Goal: Task Accomplishment & Management: Manage account settings

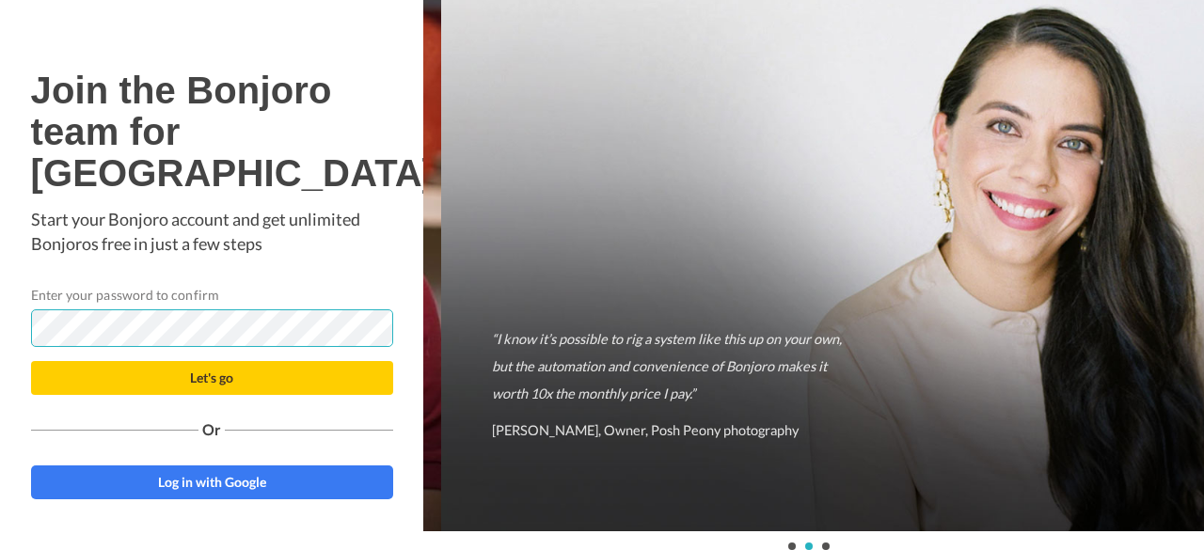
click at [31, 361] on button "Let's go" at bounding box center [212, 378] width 362 height 34
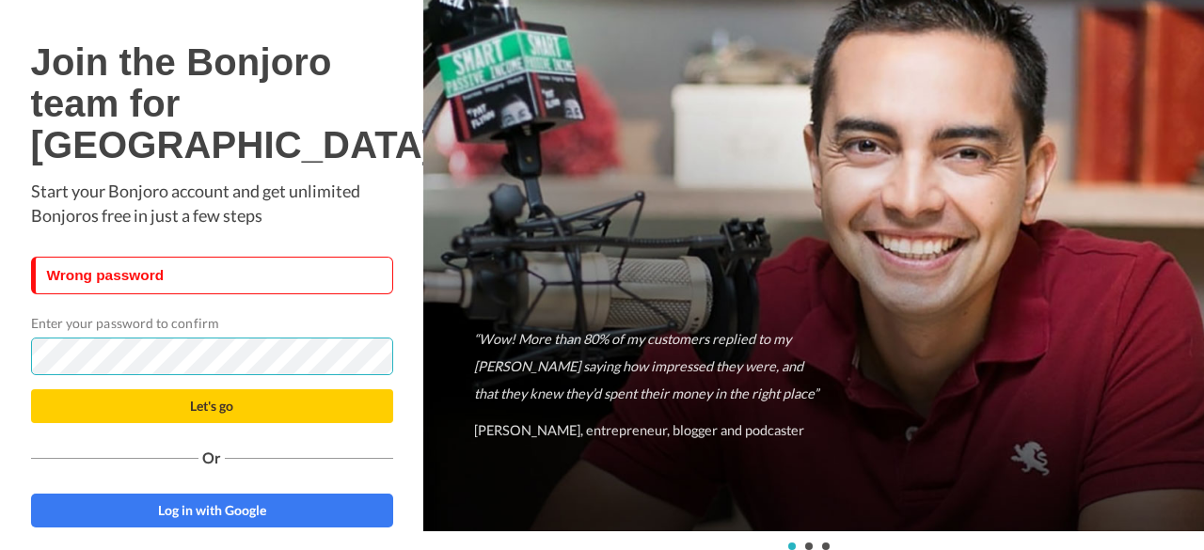
click at [31, 389] on button "Let's go" at bounding box center [212, 406] width 362 height 34
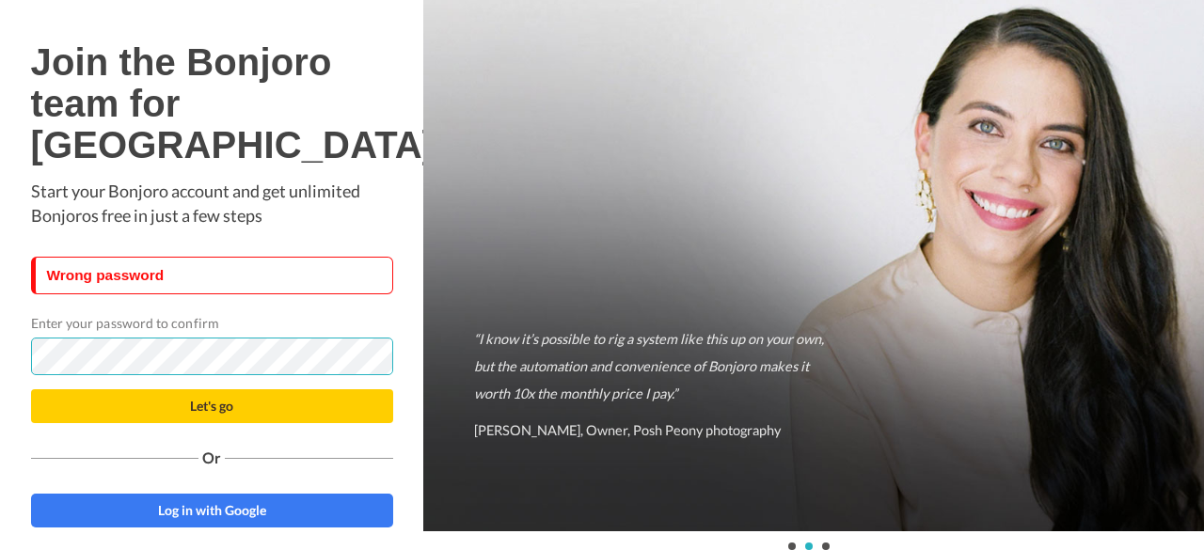
click at [31, 389] on button "Let's go" at bounding box center [212, 406] width 362 height 34
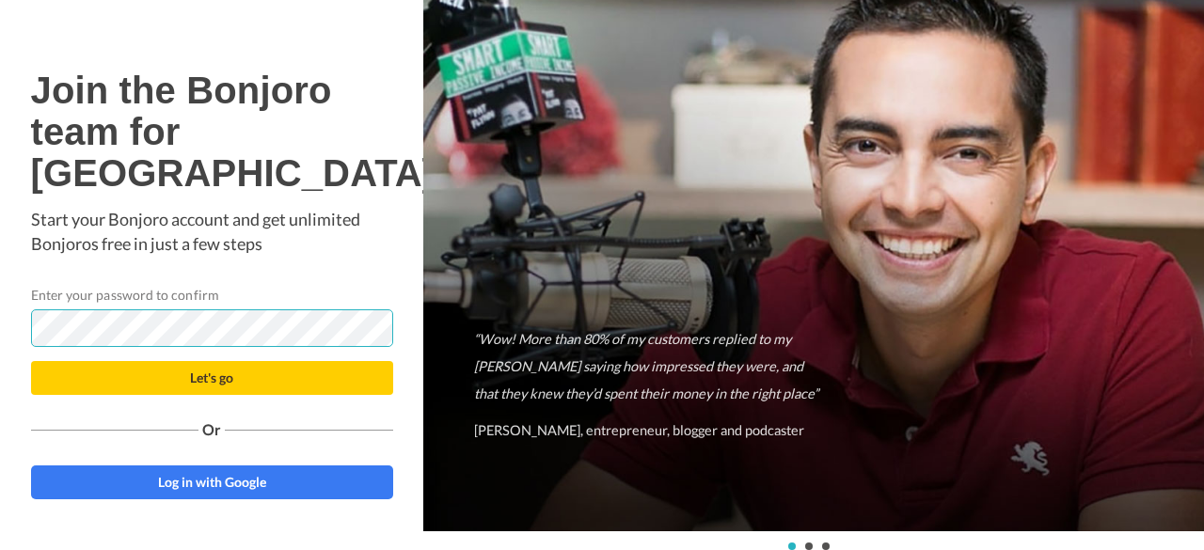
click at [31, 361] on button "Let's go" at bounding box center [212, 378] width 362 height 34
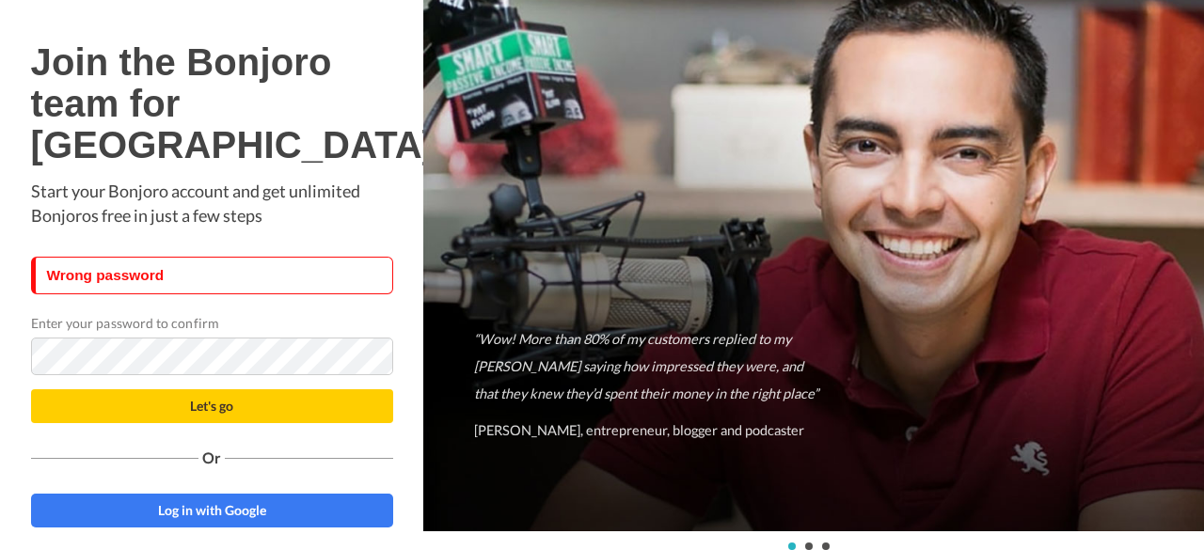
scroll to position [2, 0]
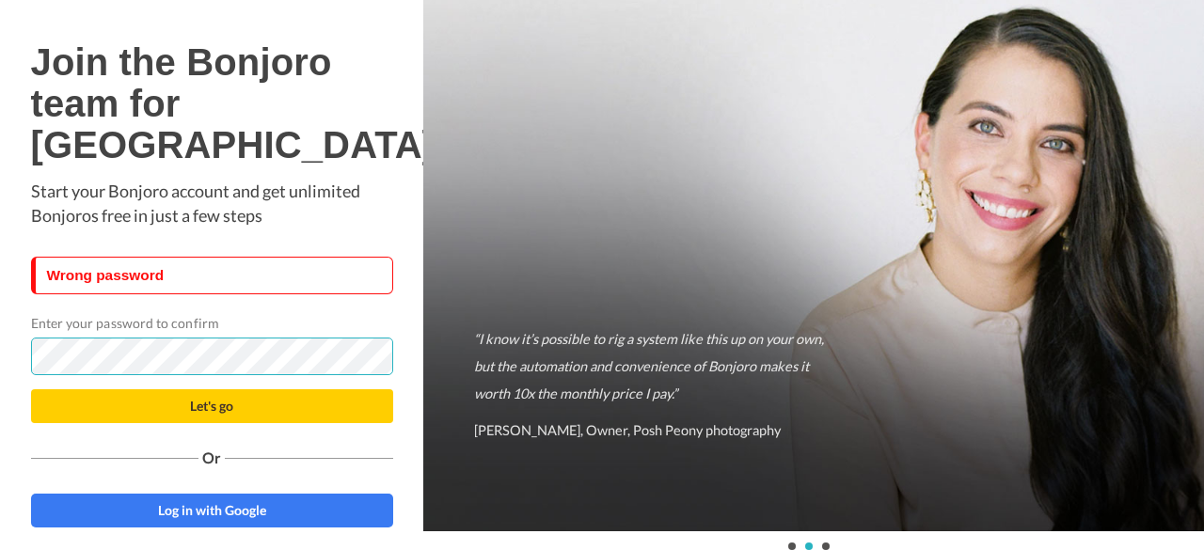
click at [31, 389] on button "Let's go" at bounding box center [212, 406] width 362 height 34
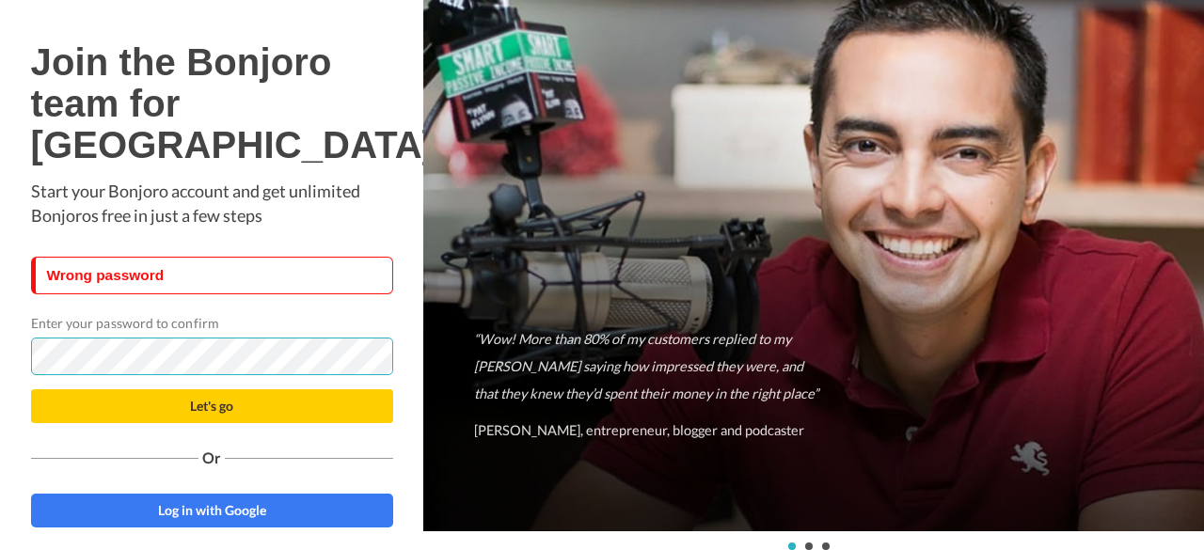
click at [31, 389] on button "Let's go" at bounding box center [212, 406] width 362 height 34
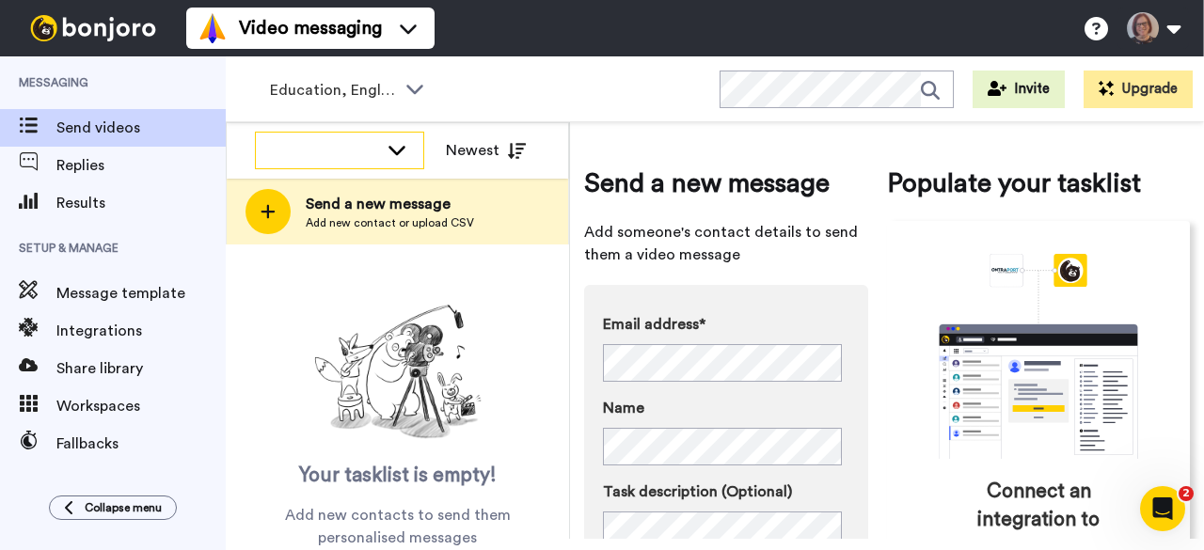
click at [395, 150] on icon at bounding box center [397, 149] width 23 height 19
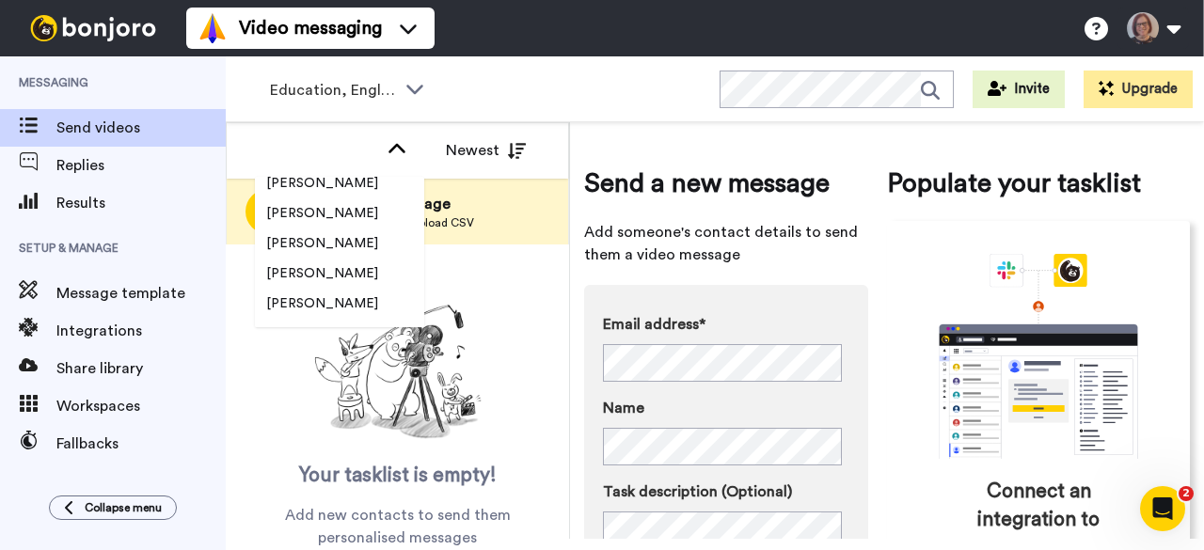
scroll to position [470, 0]
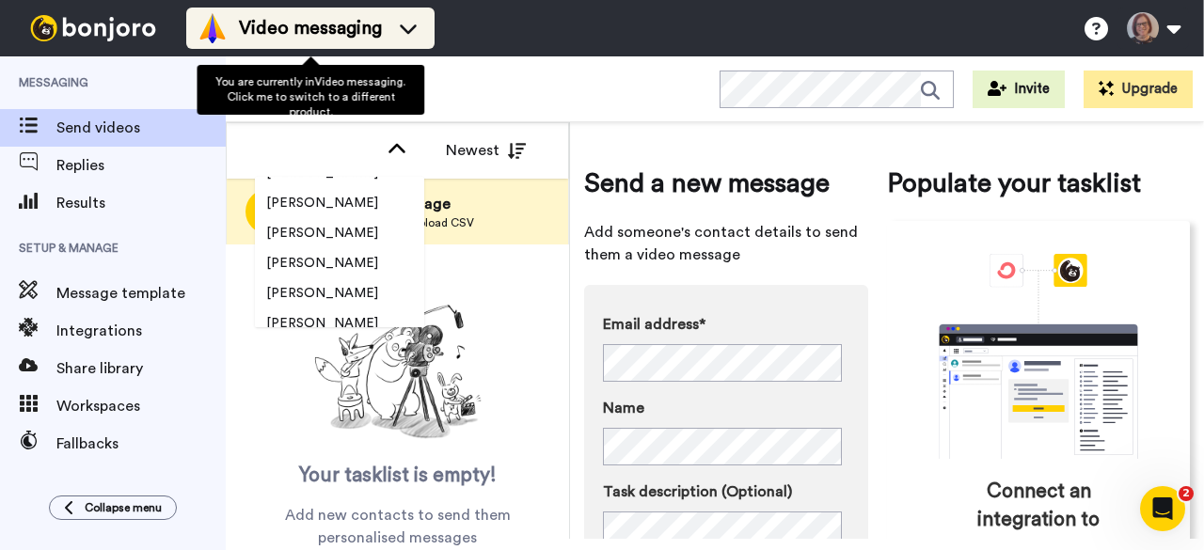
click at [410, 24] on icon at bounding box center [408, 28] width 30 height 19
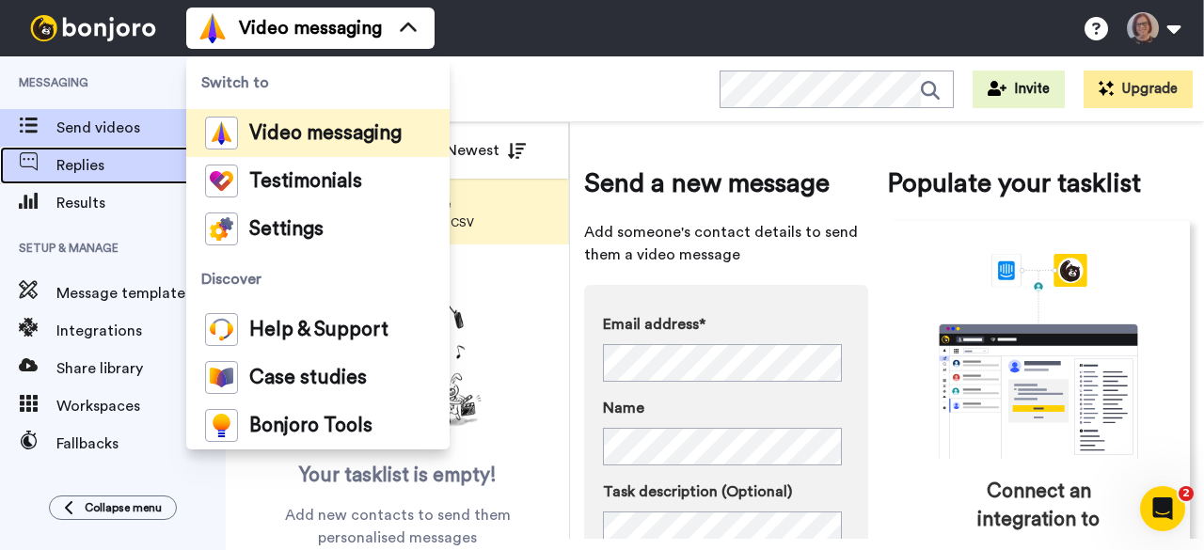
click at [81, 165] on span "Replies" at bounding box center [140, 165] width 169 height 23
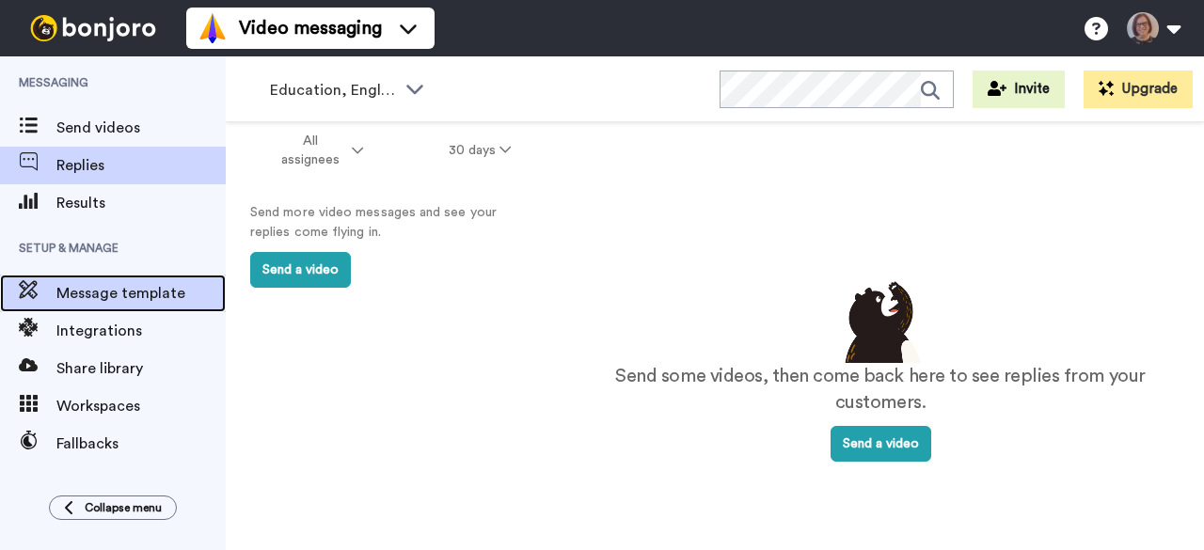
click at [120, 304] on span "Message template" at bounding box center [140, 293] width 169 height 23
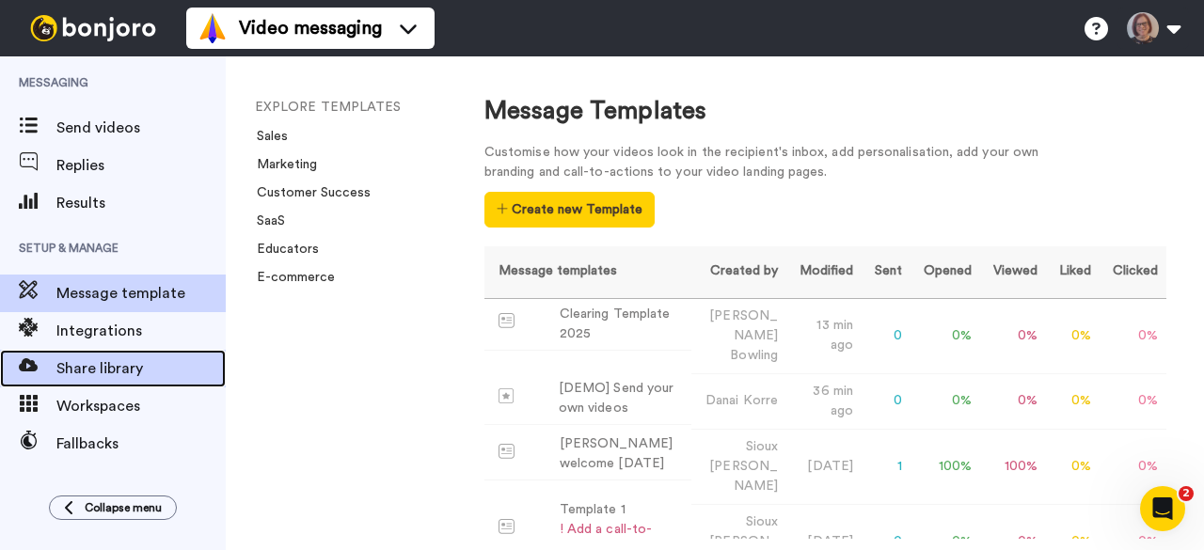
click at [103, 373] on span "Share library" at bounding box center [140, 368] width 169 height 23
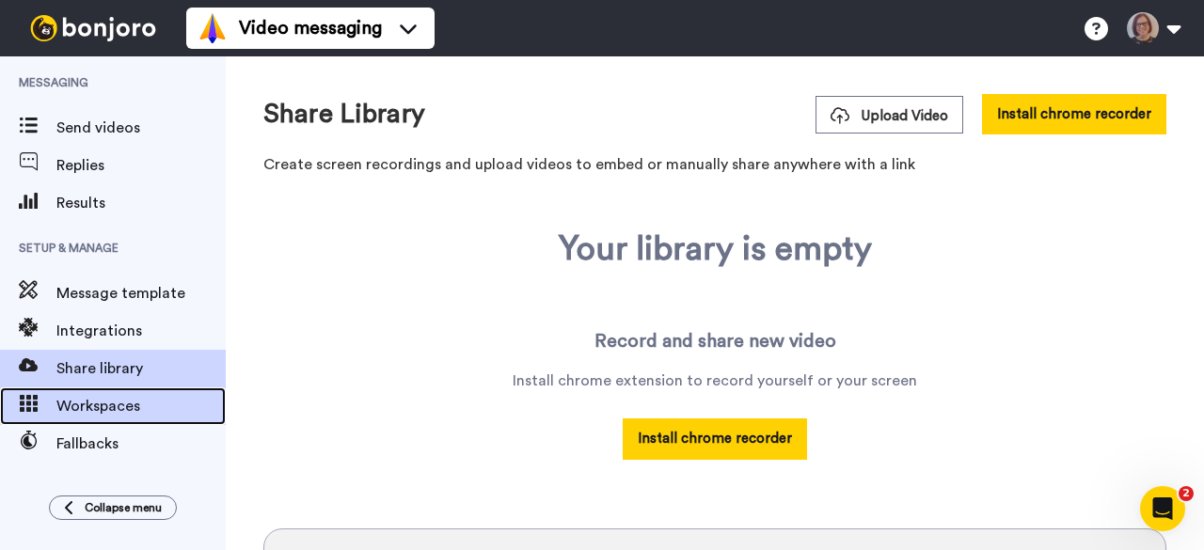
click at [102, 408] on span "Workspaces" at bounding box center [140, 406] width 169 height 23
